Goal: Transaction & Acquisition: Purchase product/service

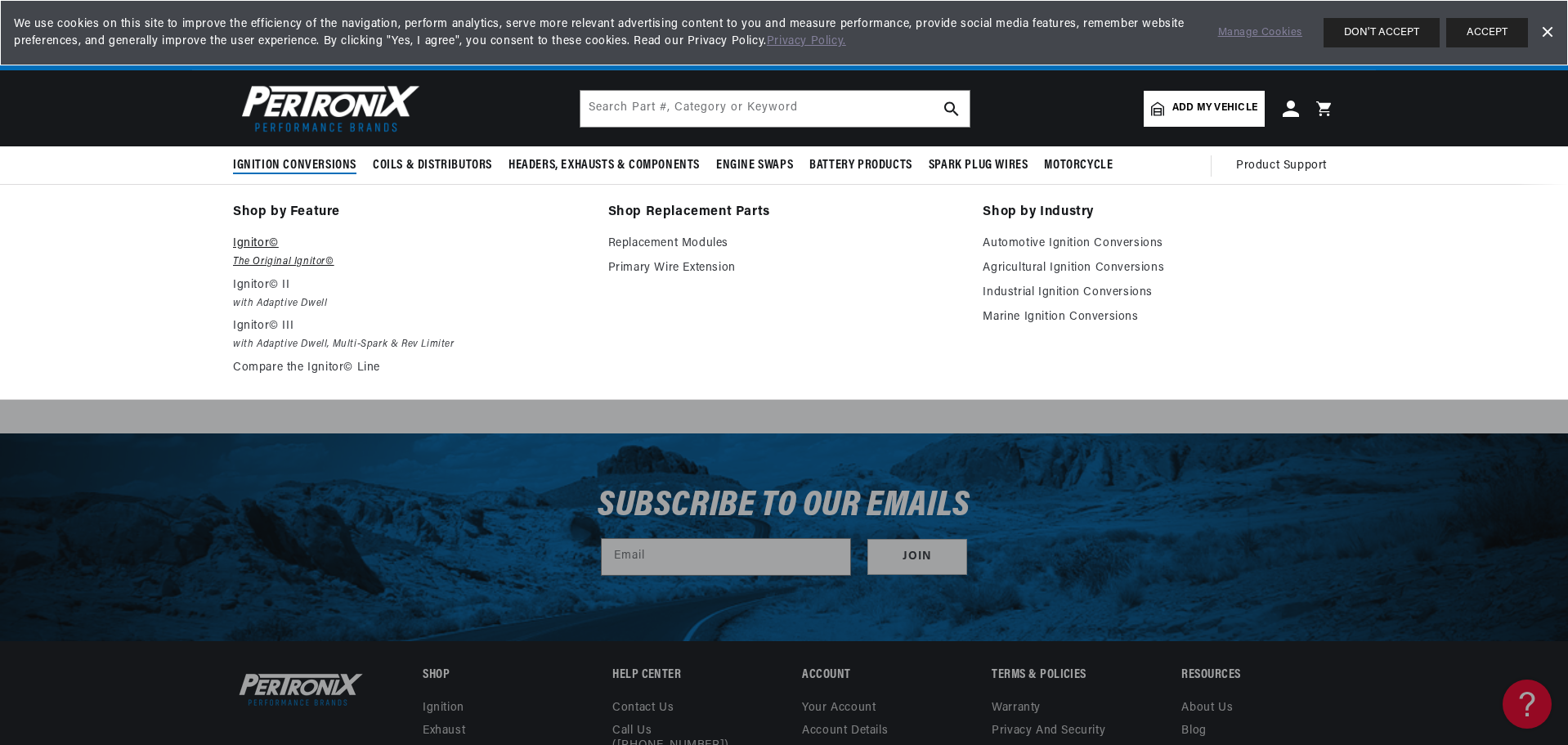
click at [262, 241] on p "Ignitor©" at bounding box center [409, 244] width 352 height 20
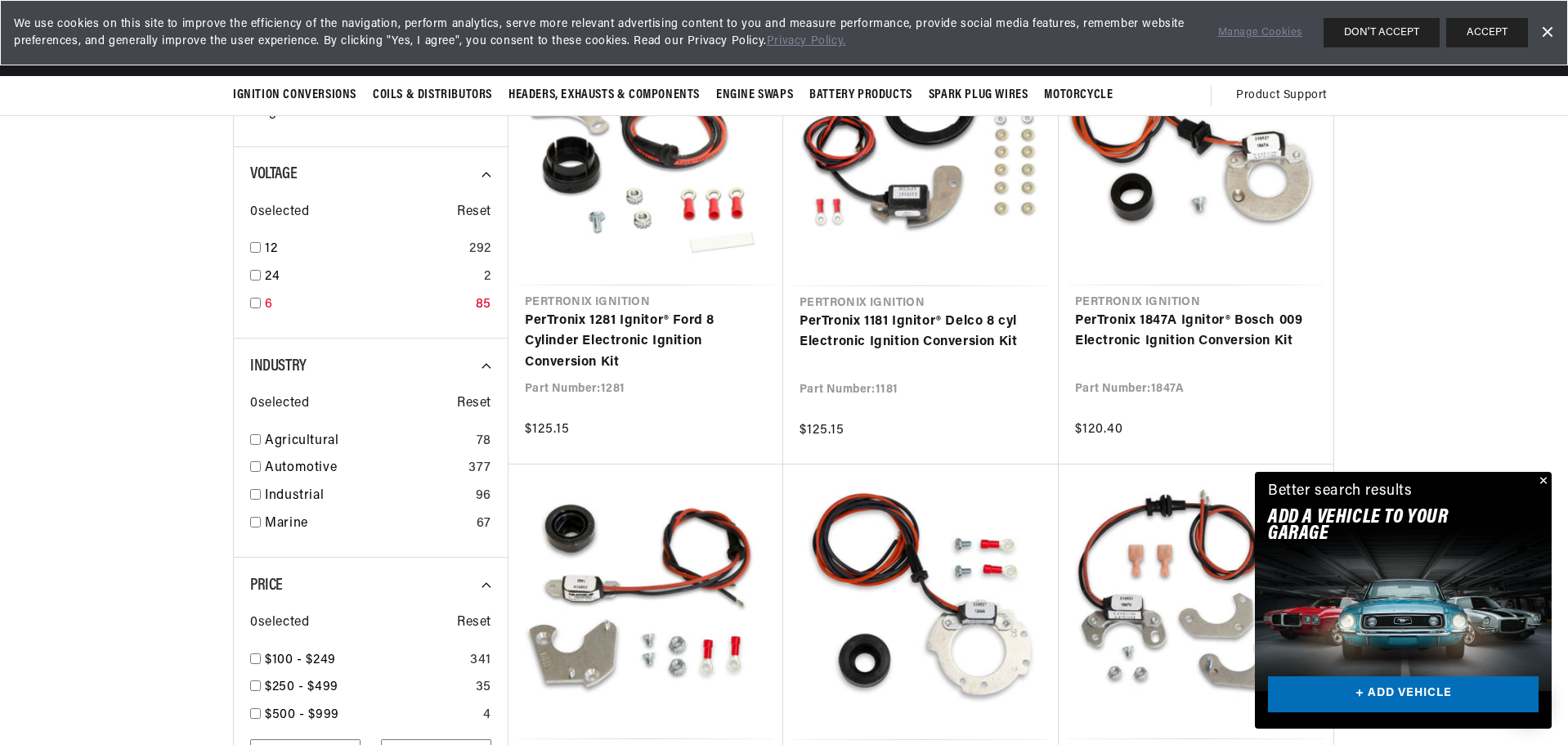
scroll to position [0, 496]
click at [253, 252] on input "checkbox" at bounding box center [255, 246] width 10 height 10
checkbox input "true"
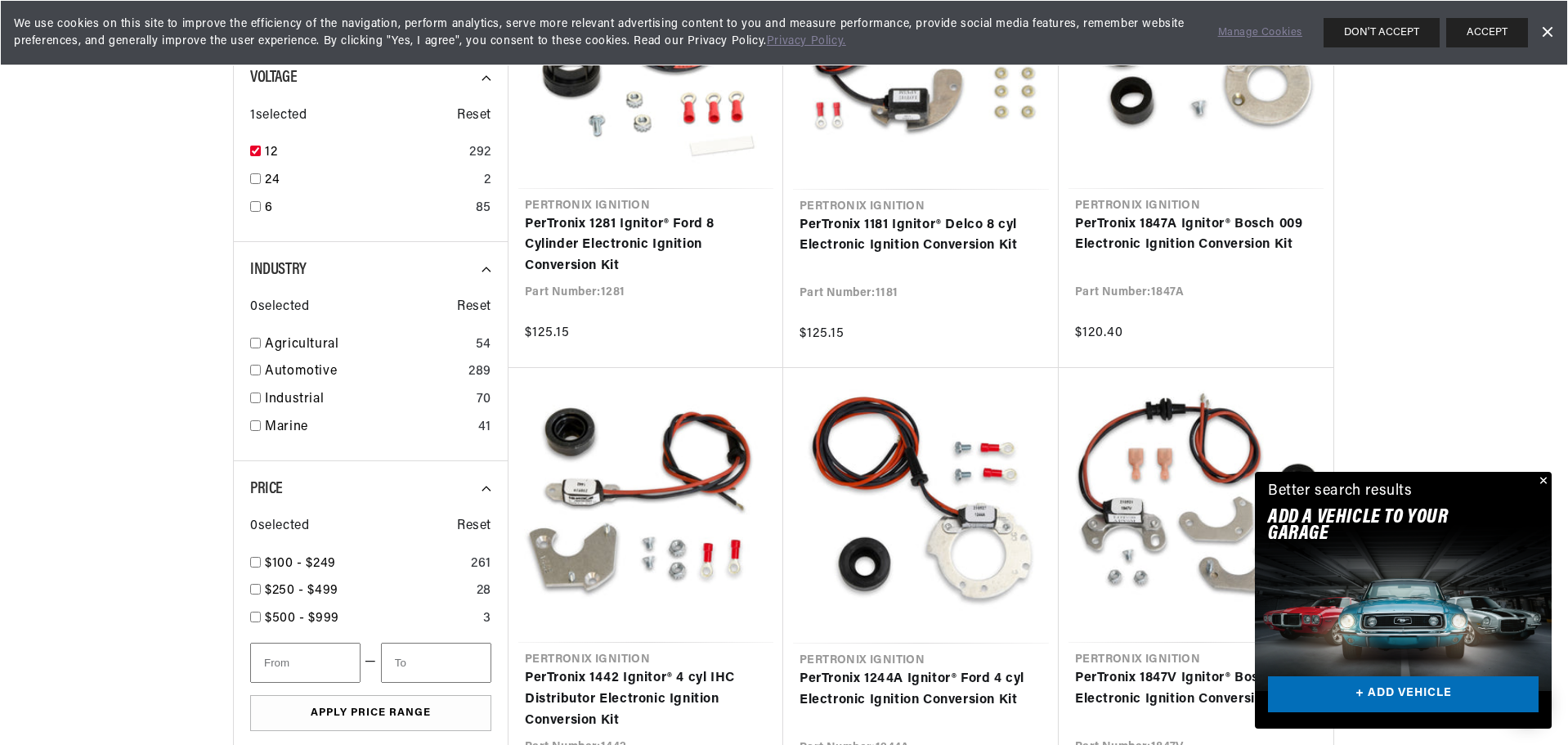
scroll to position [682, 0]
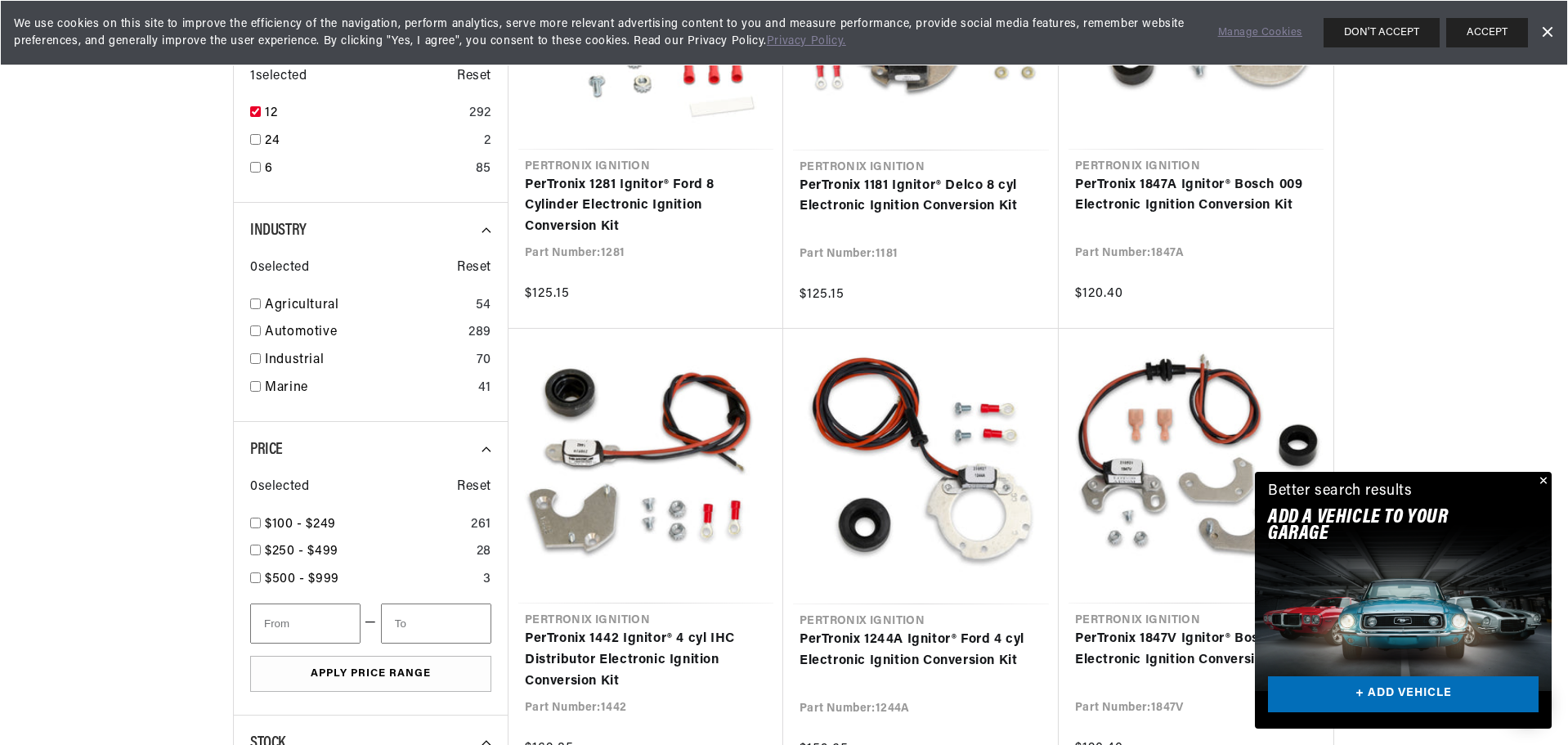
click at [247, 330] on div "Industry 0 selected Reset Agricultural 54 Automotive 289 Industrial 70 Marine 41" at bounding box center [370, 313] width 275 height 219
click at [253, 326] on input "checkbox" at bounding box center [255, 330] width 10 height 10
checkbox input "true"
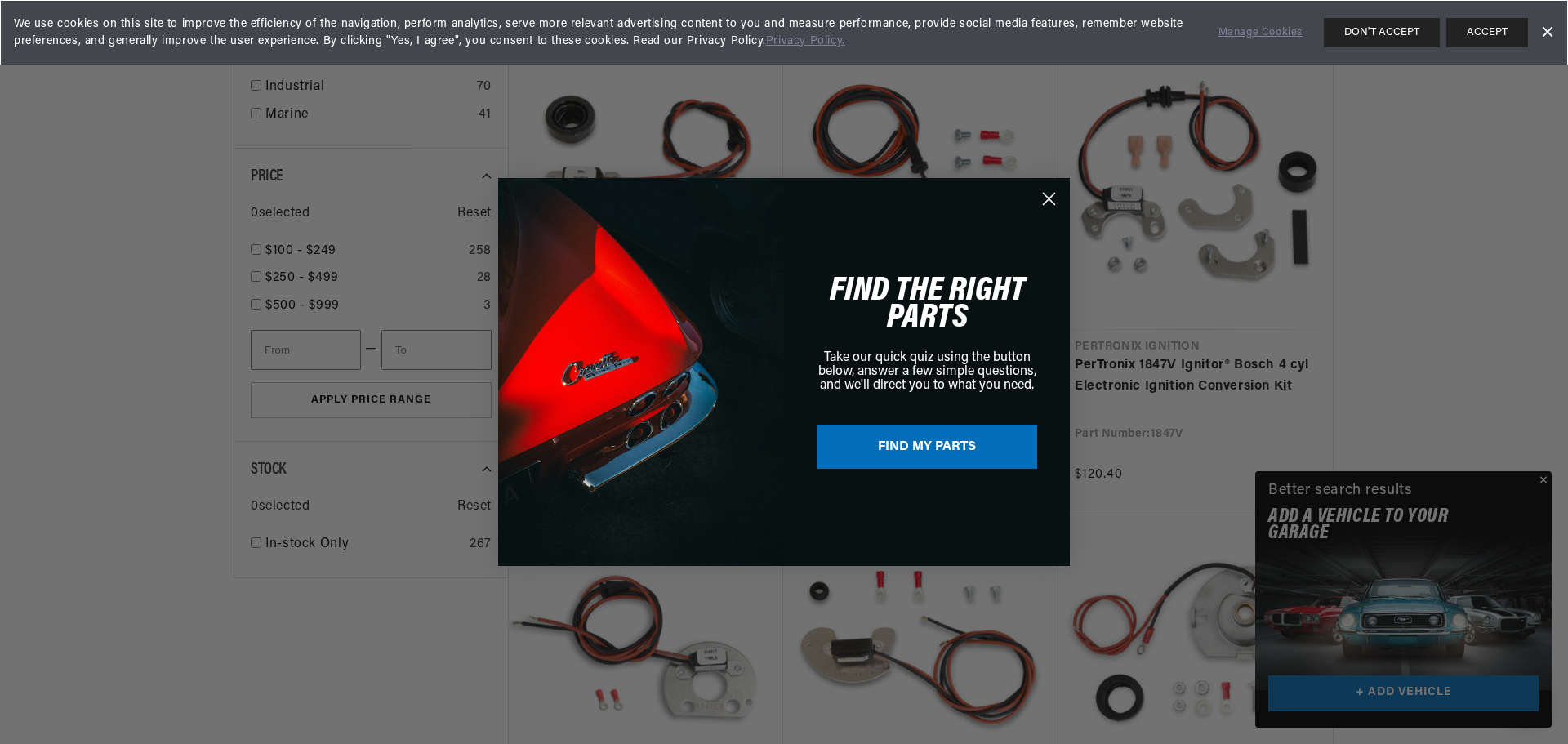
click at [1544, 479] on div "Close dialog FIND THE RIGHT PARTS Take our quick quiz using the button below, a…" at bounding box center [784, 372] width 1568 height 744
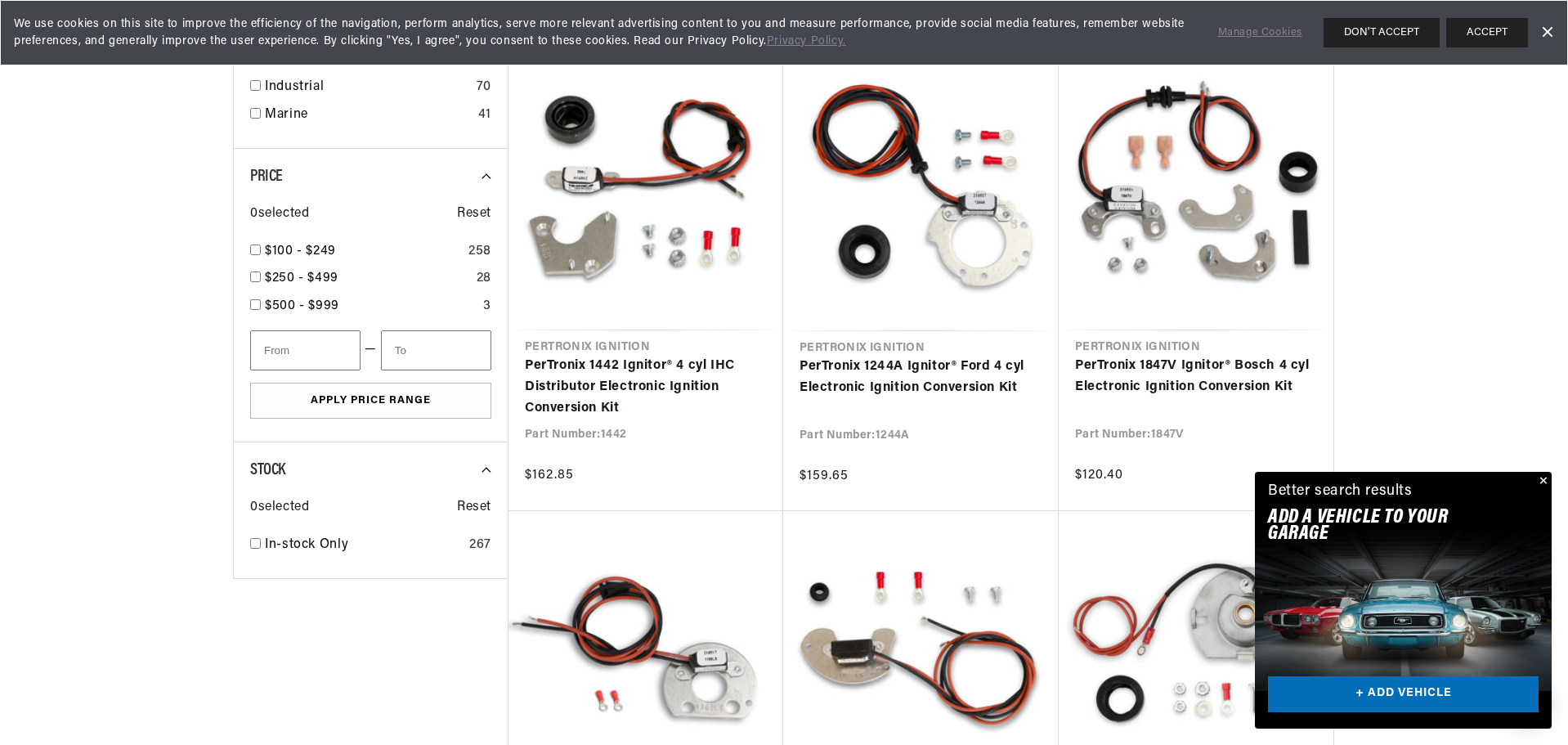
click at [1545, 479] on button "Close" at bounding box center [1542, 482] width 20 height 20
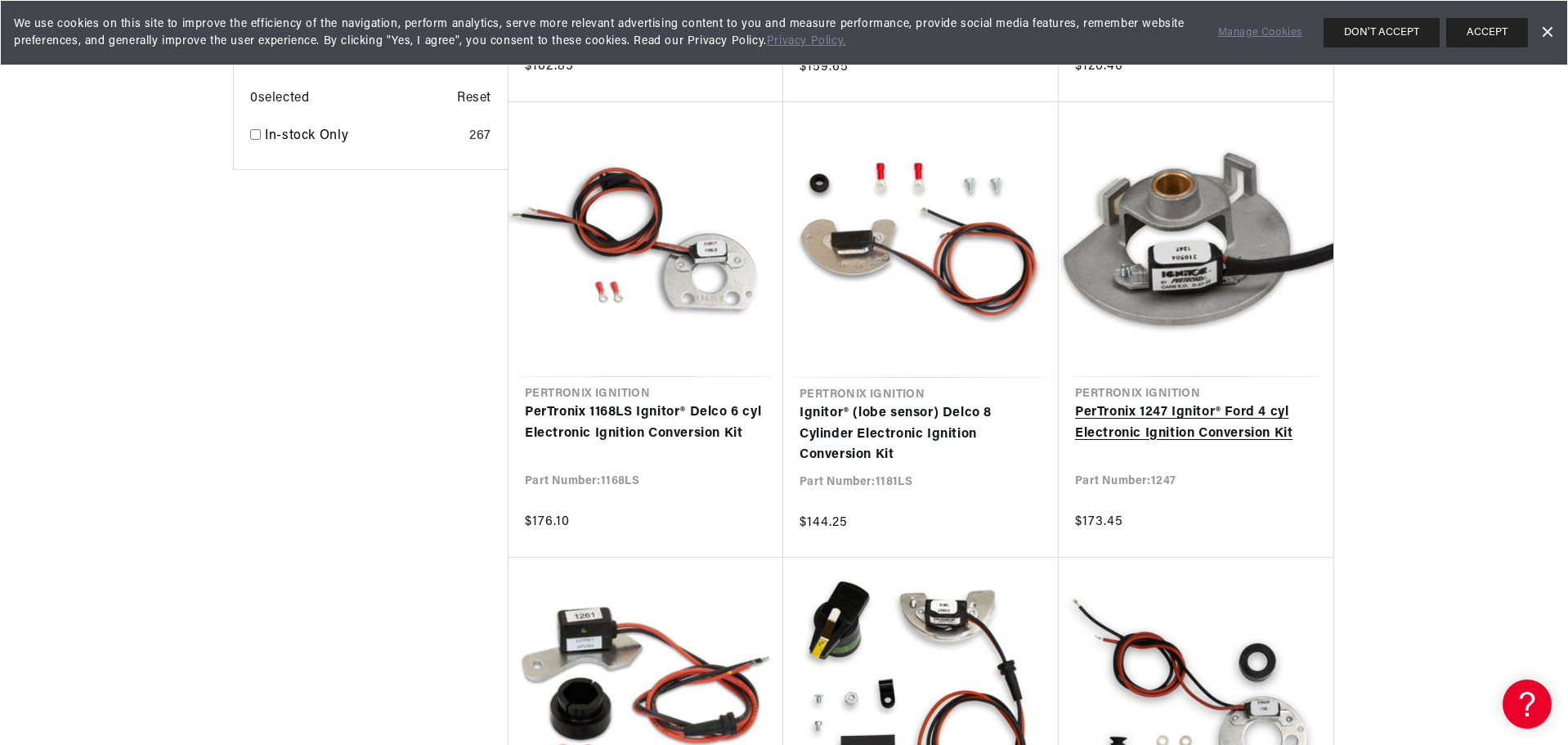
scroll to position [0, 496]
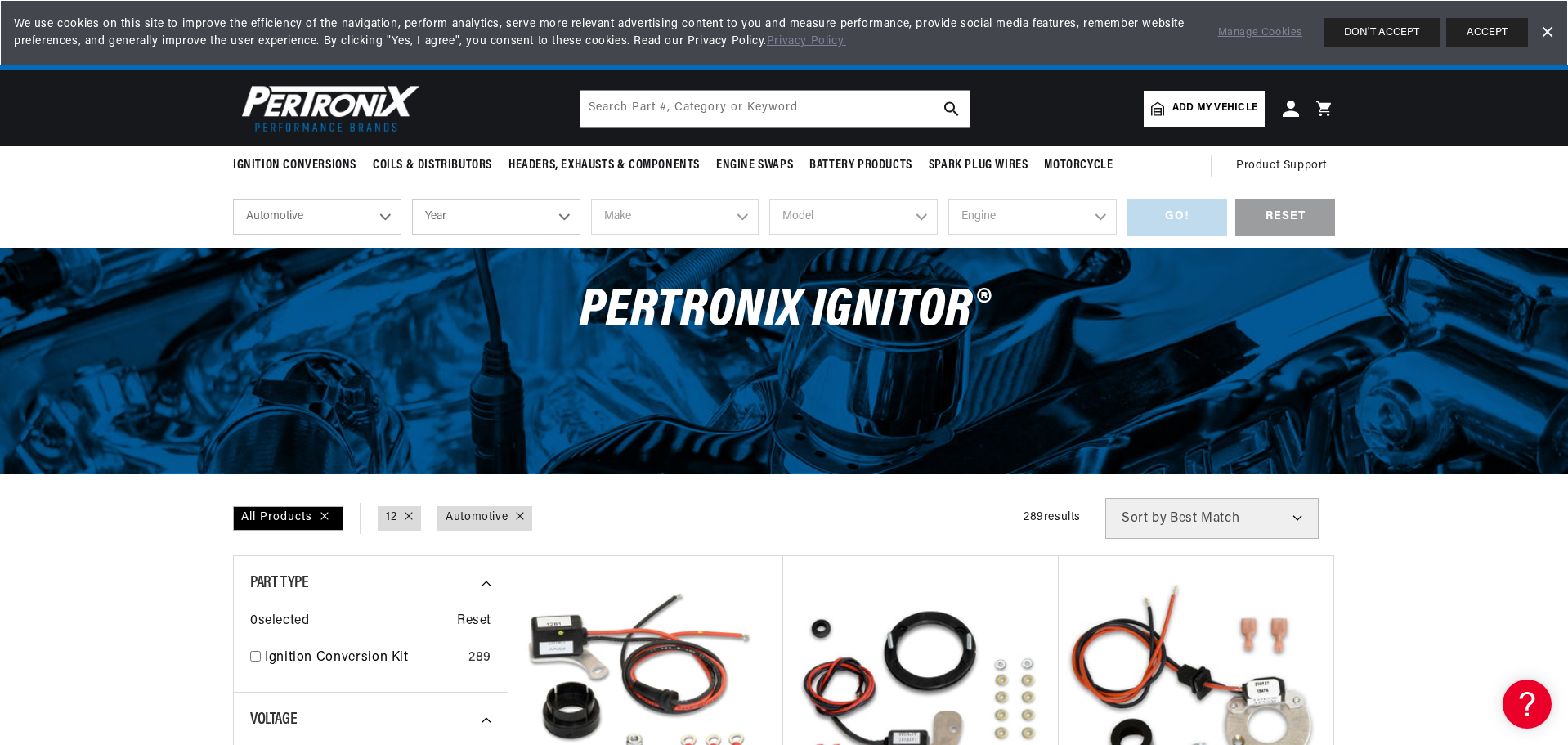
scroll to position [0, 496]
click at [565, 216] on select "Year [DATE] 2025 2024 2023 2022 2021 2020 2019 2018 2017 2016 2015 2014 2013 20…" at bounding box center [497, 216] width 168 height 36
select select "1955"
click at [413, 198] on select "Year [DATE] 2025 2024 2023 2022 2021 2020 2019 2018 2017 2016 2015 2014 2013 20…" at bounding box center [497, 216] width 168 height 36
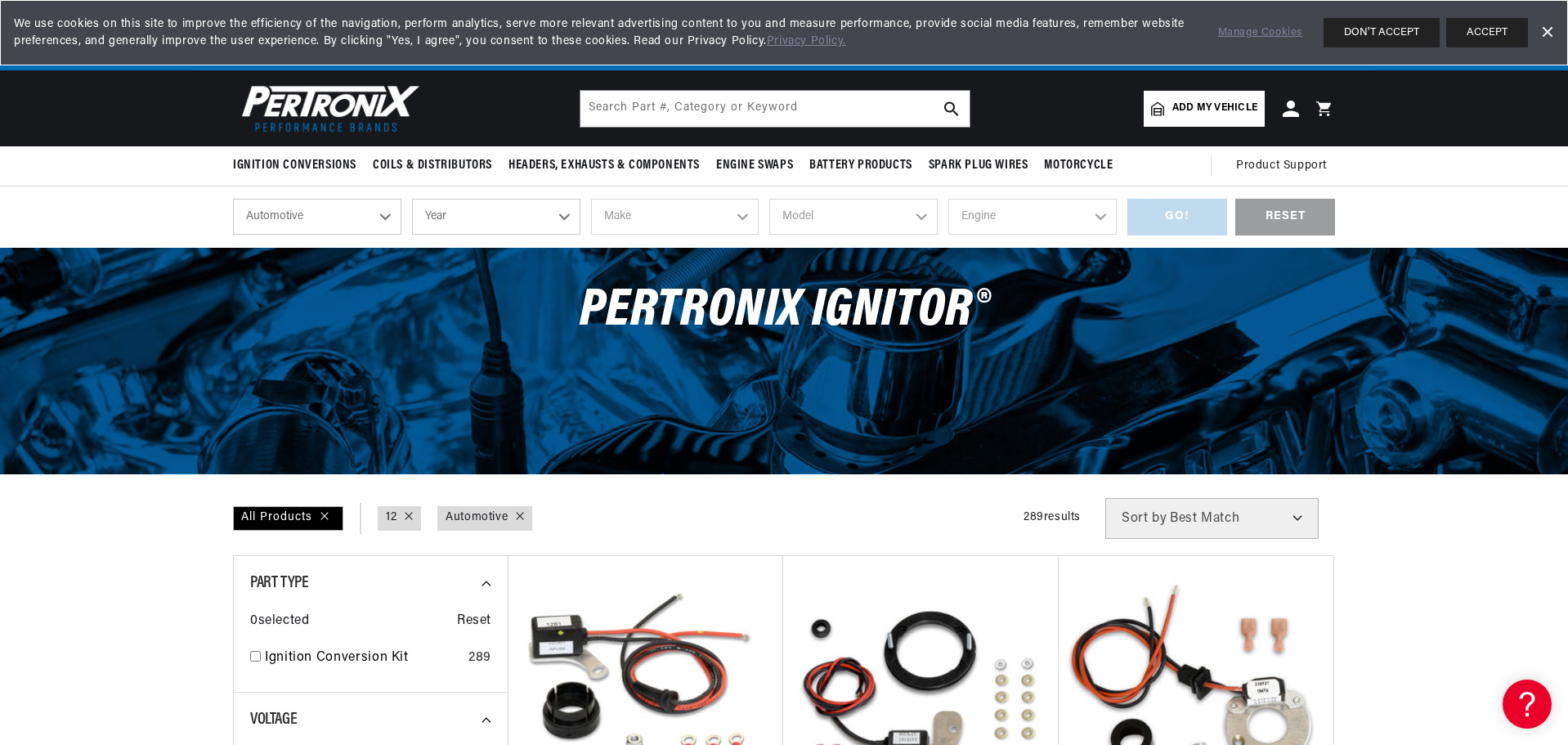
select select "1955"
click at [744, 218] on select "Make Aston [PERSON_NAME] Buick Cadillac Chevrolet Chrysler Dodge Ford GMC [GEOG…" at bounding box center [675, 216] width 168 height 36
select select "Chevrolet"
click at [591, 198] on select "Make Aston [PERSON_NAME] Buick Cadillac Chevrolet Chrysler Dodge Ford GMC [GEOG…" at bounding box center [675, 216] width 168 height 36
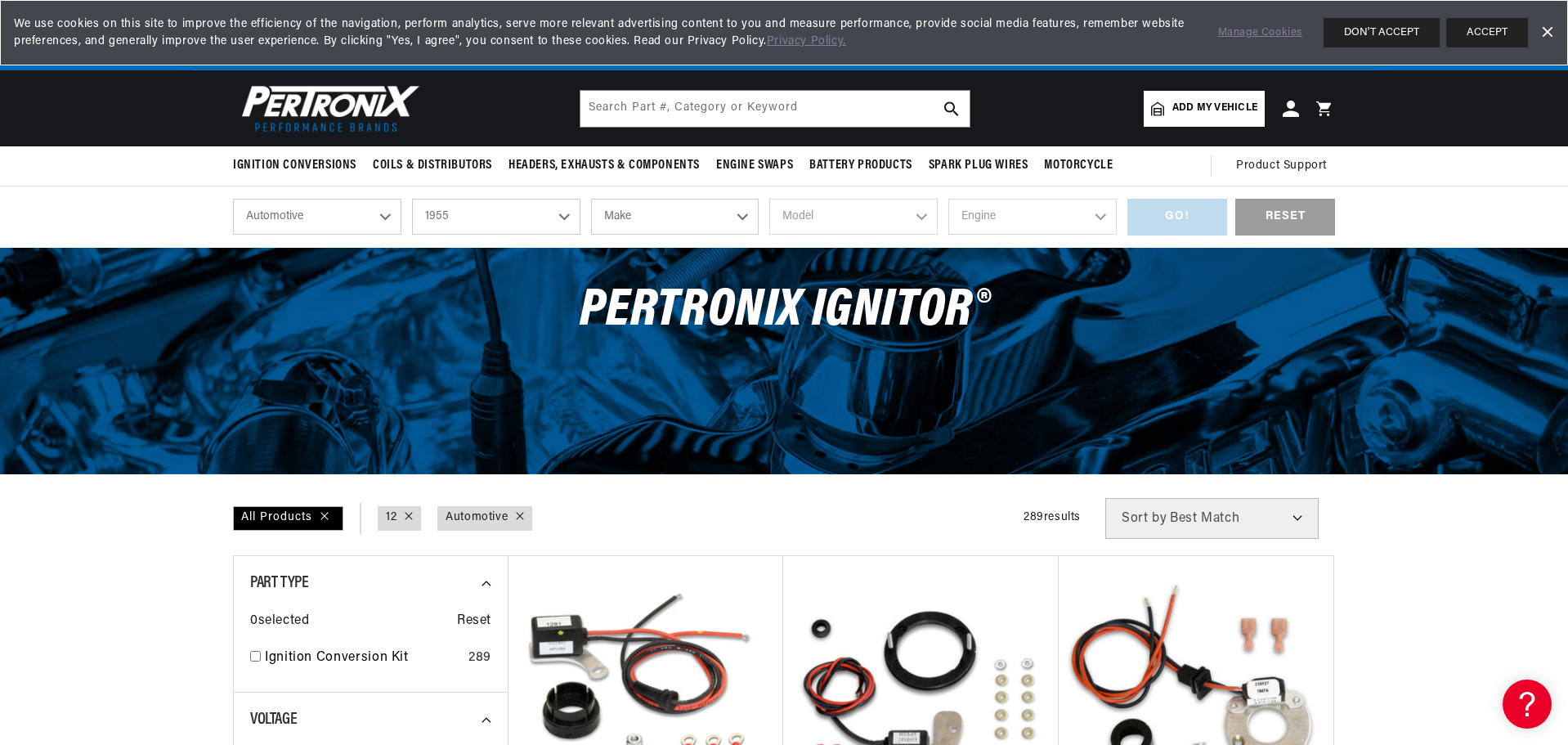
select select "Chevrolet"
click at [923, 218] on select "Model [GEOGRAPHIC_DATA] Corvette Nomad One-Fifty Series Sedan Delivery [GEOGRAP…" at bounding box center [853, 216] width 168 height 36
select select "Bel-Air"
click at [769, 198] on select "Model [GEOGRAPHIC_DATA] Corvette Nomad One-Fifty Series Sedan Delivery [GEOGRAP…" at bounding box center [853, 216] width 168 height 36
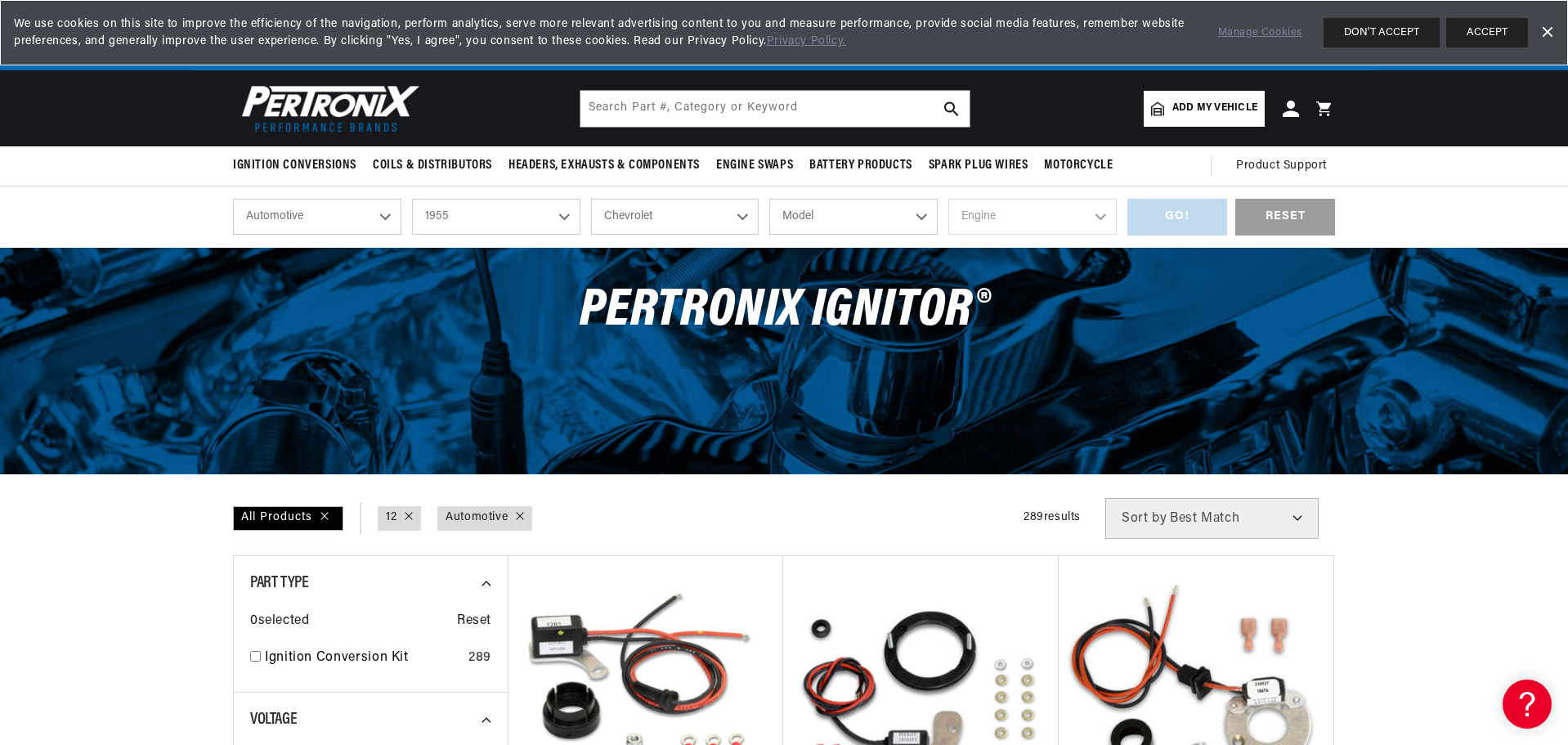
select select "Bel-Air"
click at [1097, 216] on select "Engine 235cid / 3.8L 235cid / 3.9L 261cid / 4.3L 265cid / 4.3L" at bounding box center [1033, 216] width 168 height 36
select select "265cid-4.3L"
click at [949, 198] on select "Engine 235cid / 3.8L 235cid / 3.9L 261cid / 4.3L 265cid / 4.3L" at bounding box center [1033, 216] width 168 height 36
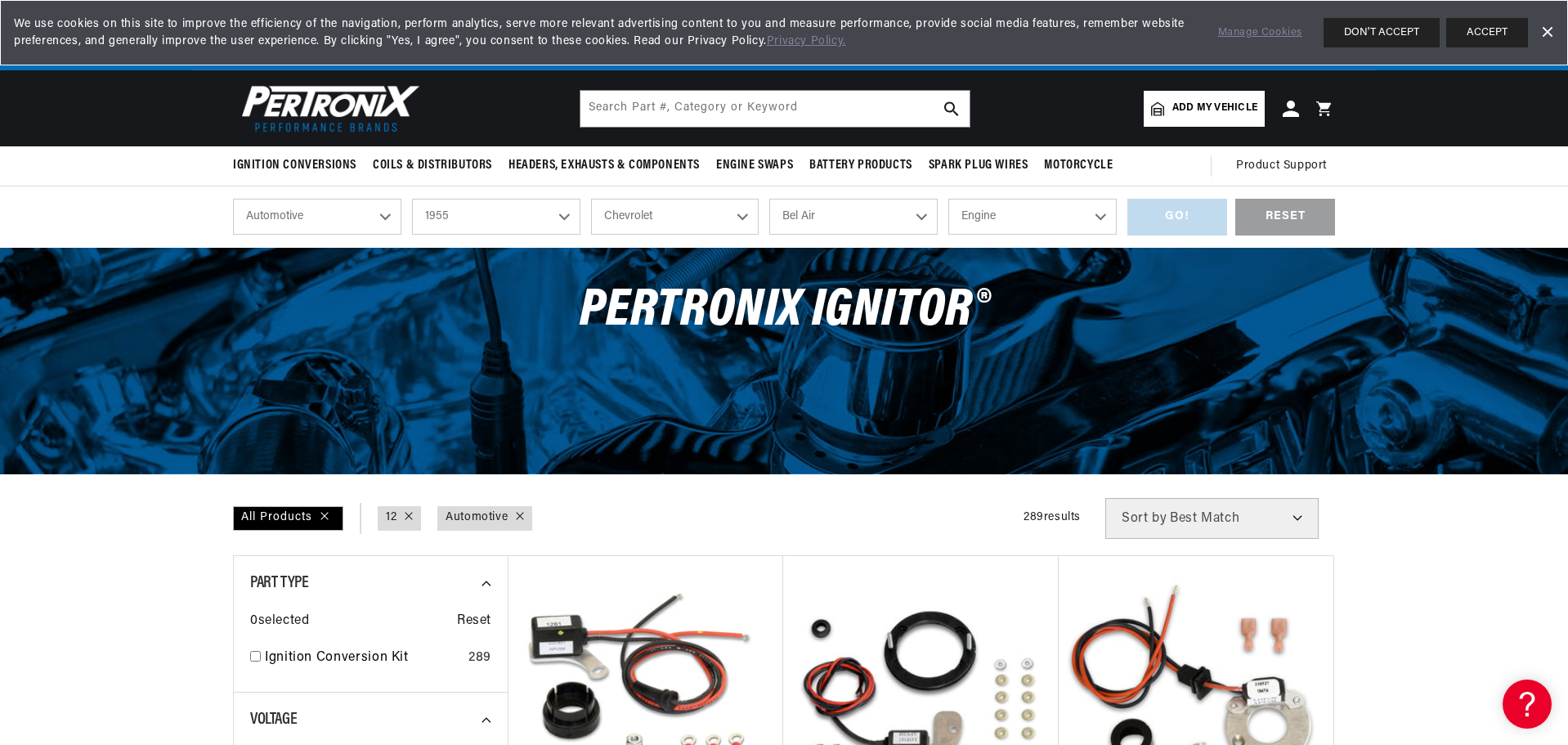
select select "265cid-4.3L"
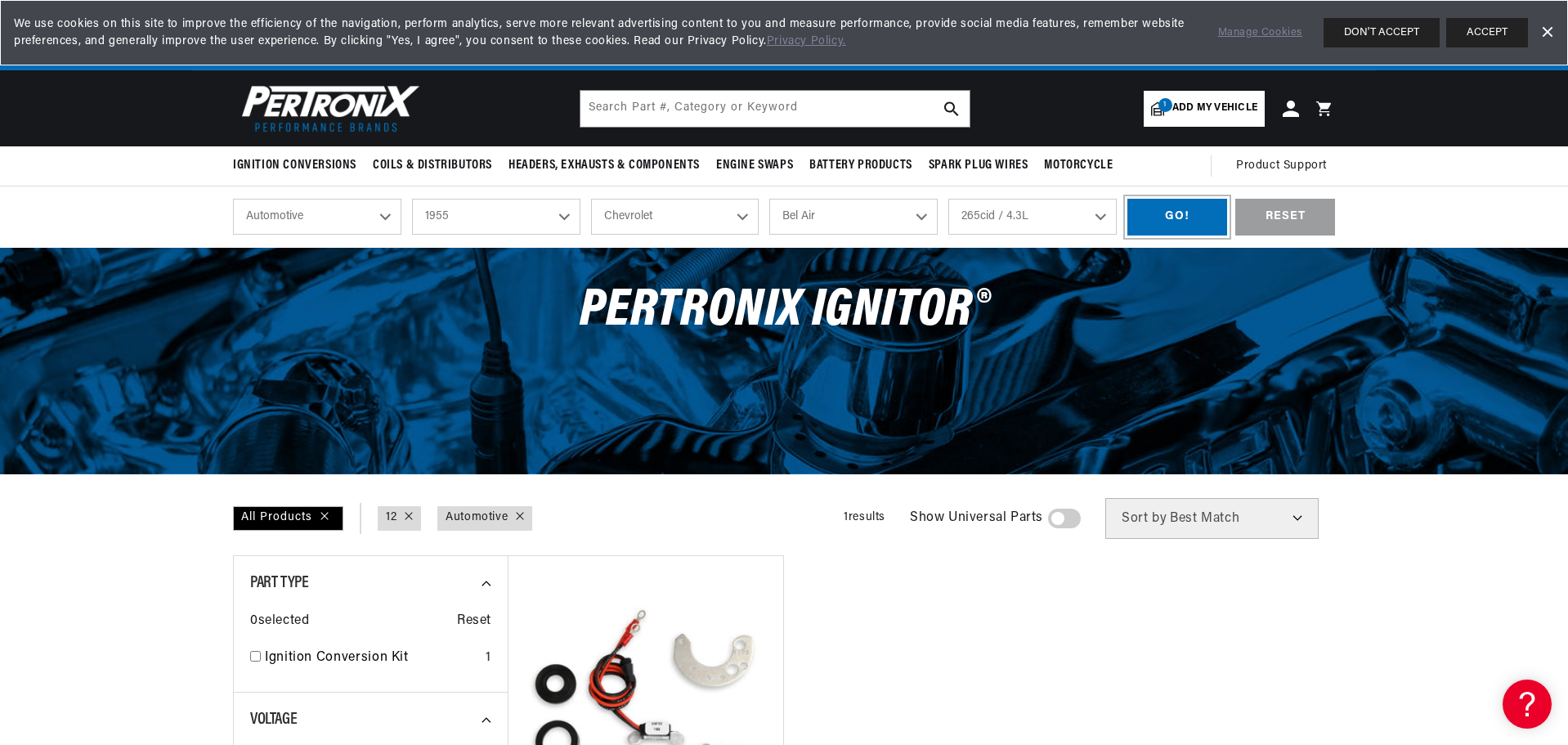
click at [1178, 214] on div "GO!" at bounding box center [1177, 216] width 100 height 37
